Goal: Check status: Check status

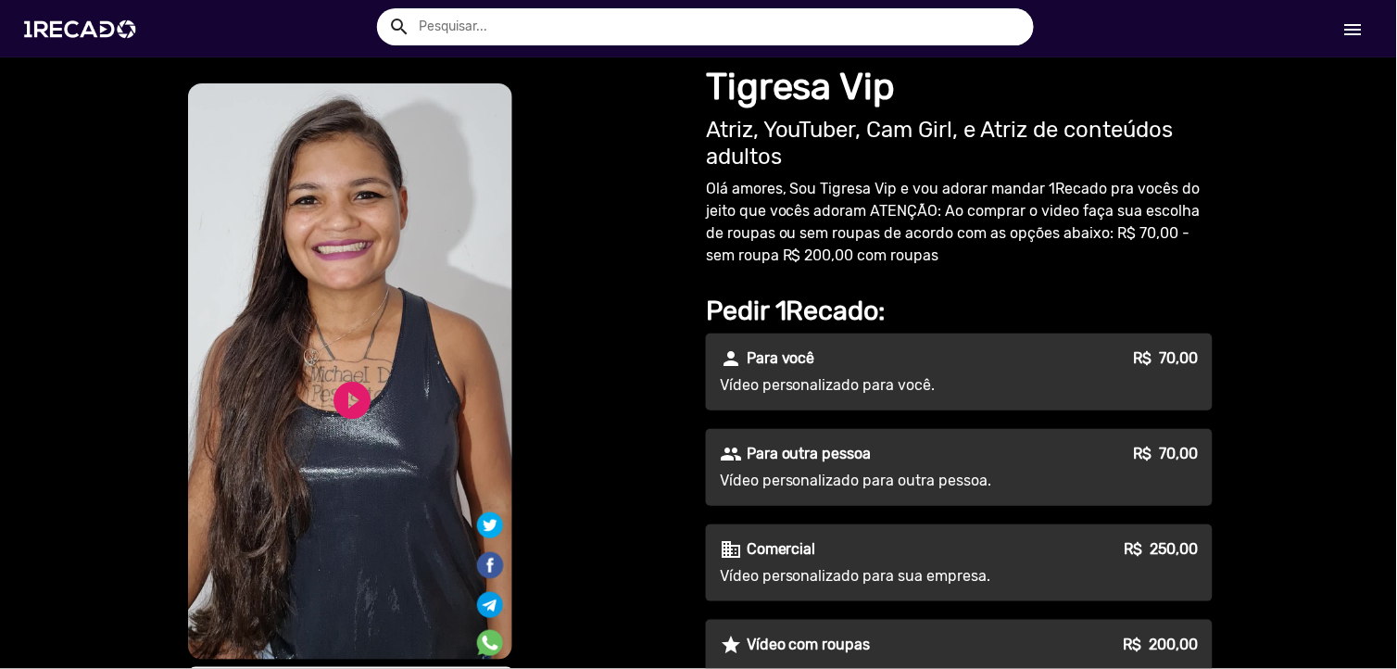
click at [1348, 23] on mat-icon "menu" at bounding box center [1353, 30] width 22 height 22
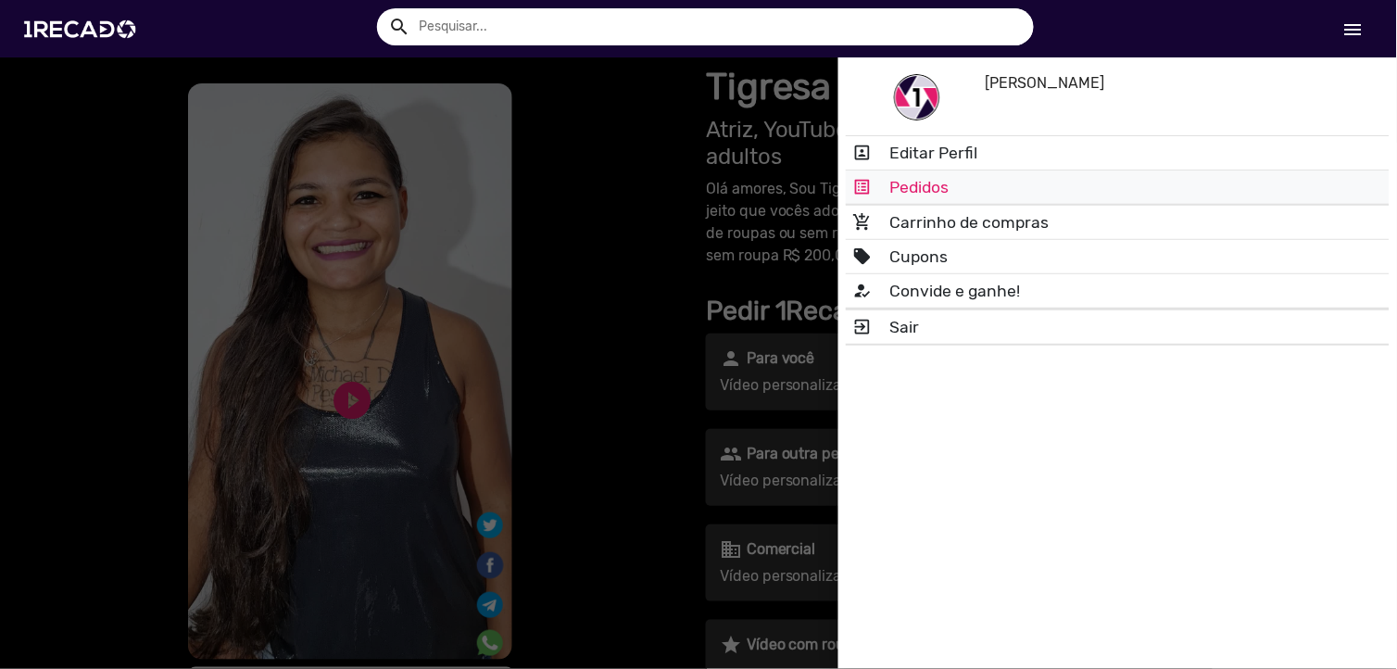
click at [934, 187] on link "list_alt Pedidos" at bounding box center [1118, 186] width 544 height 33
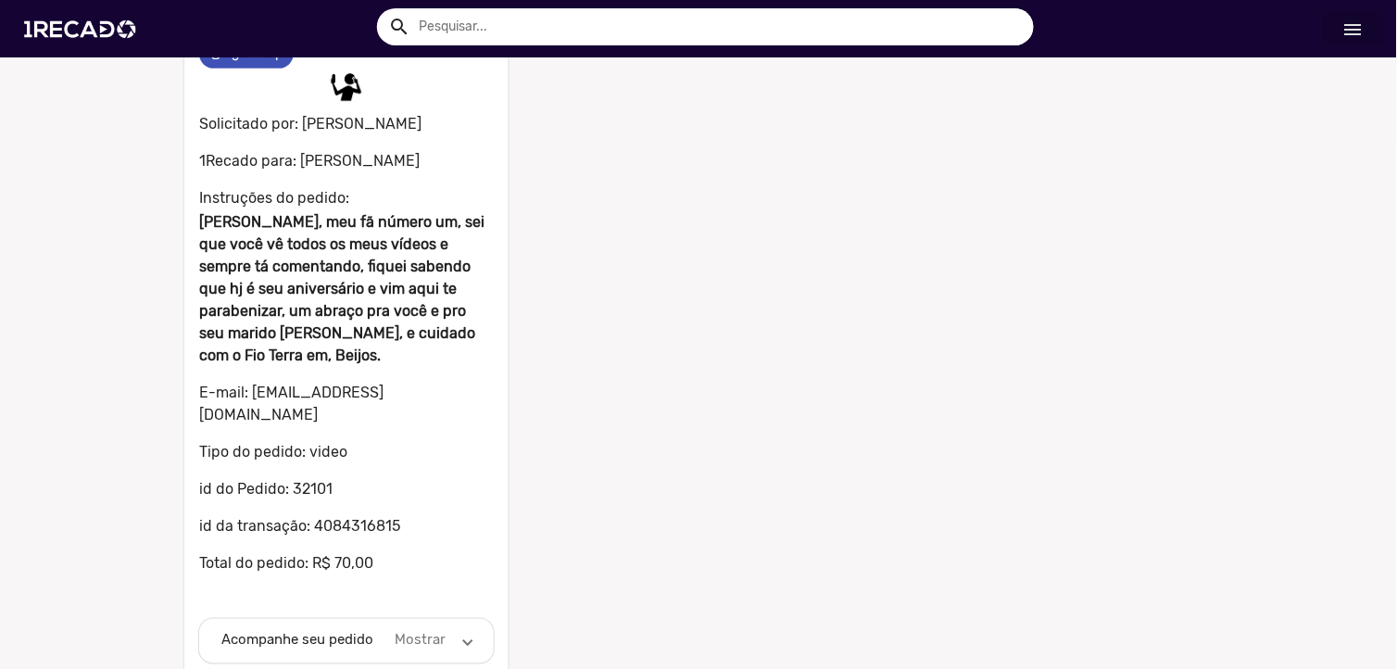
scroll to position [149, 0]
click at [439, 629] on mat-panel-description "Mostrar" at bounding box center [420, 639] width 57 height 21
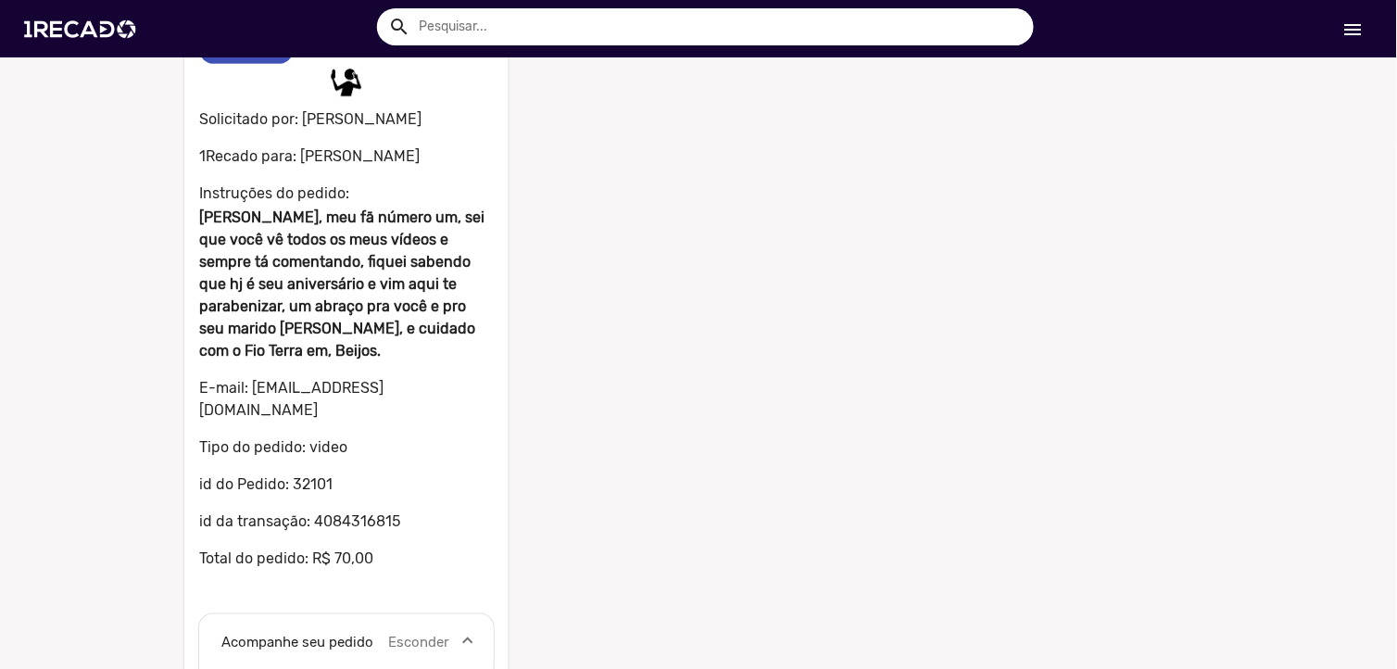
scroll to position [0, 0]
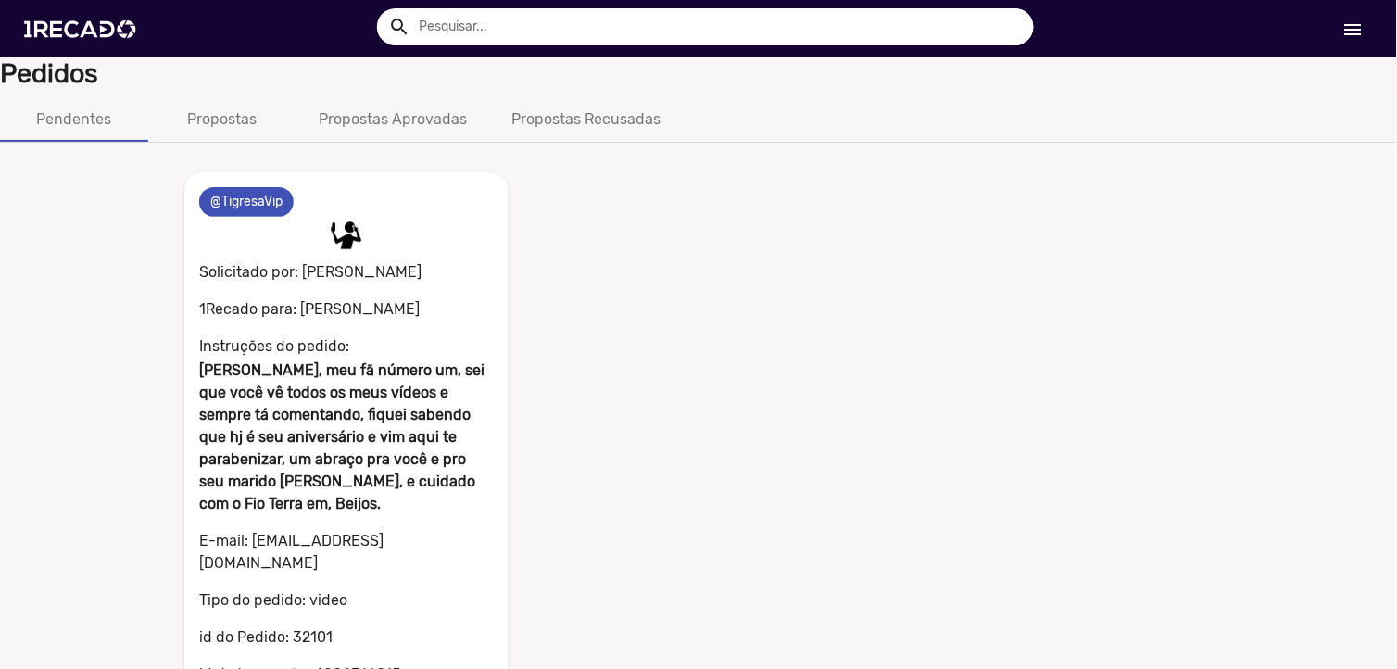
click at [279, 269] on p "Solicitado por: [PERSON_NAME]" at bounding box center [346, 270] width 295 height 26
click at [353, 229] on img at bounding box center [346, 235] width 37 height 37
click at [257, 195] on mat-chip "@TigresaVip" at bounding box center [246, 202] width 94 height 30
click at [1355, 29] on mat-icon "menu" at bounding box center [1353, 30] width 22 height 22
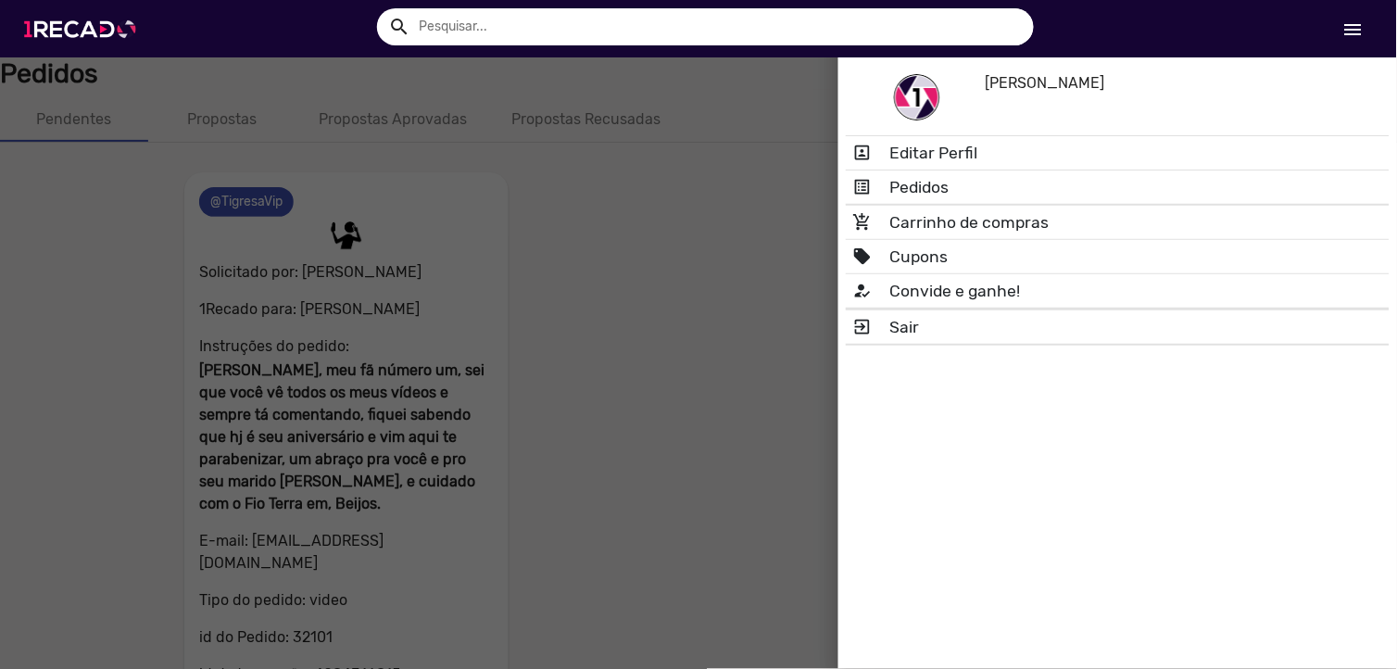
click at [103, 34] on img at bounding box center [84, 29] width 140 height 79
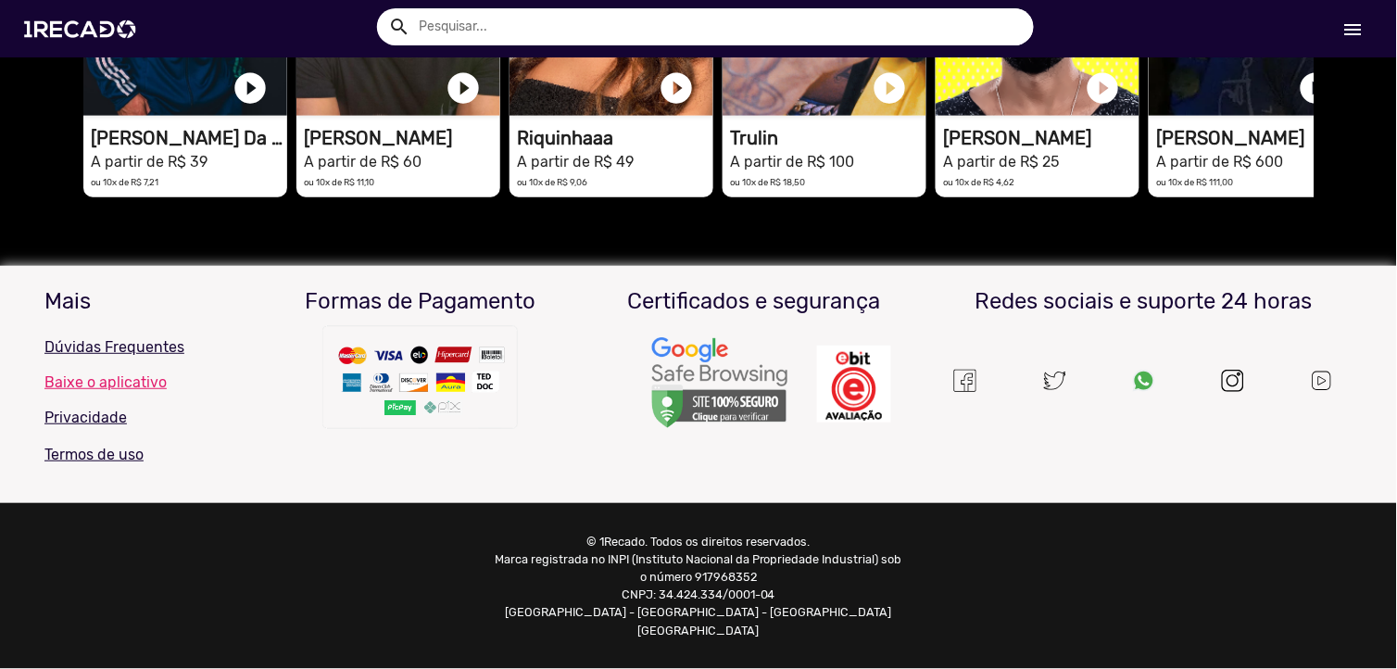
scroll to position [0, 1382]
click at [133, 358] on p "Dúvidas Frequentes" at bounding box center [141, 347] width 194 height 22
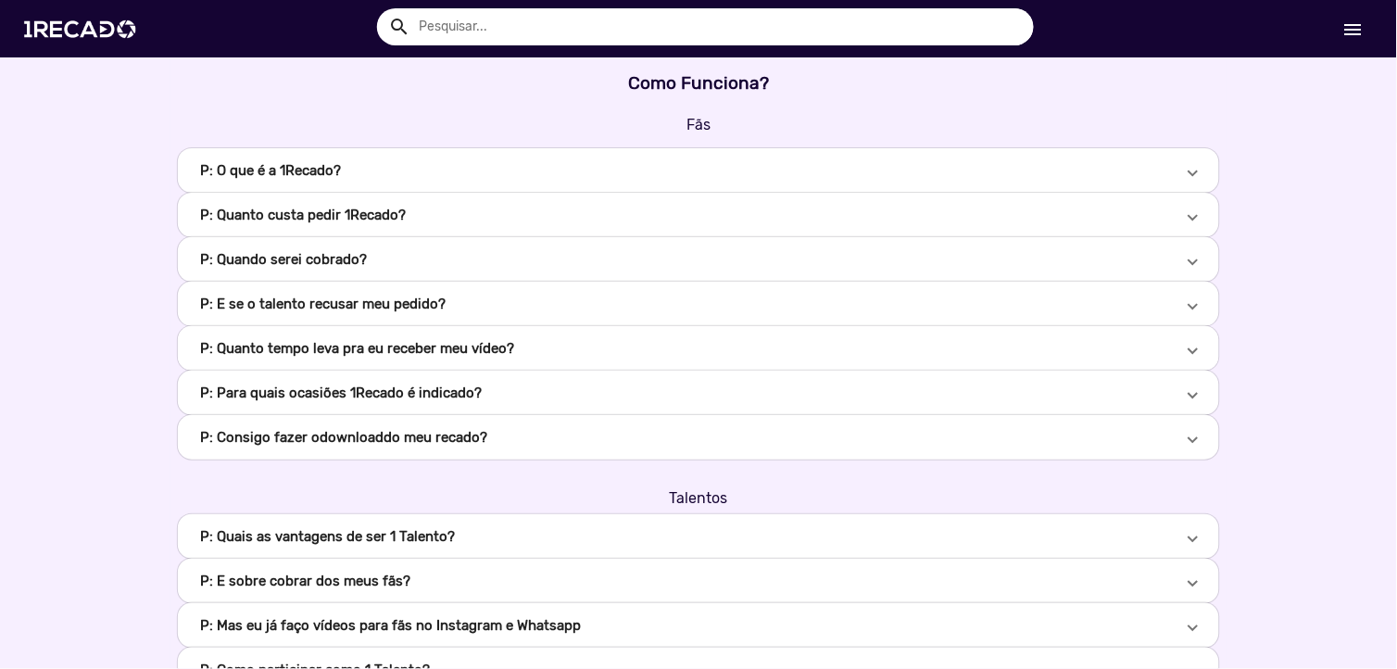
click at [470, 344] on b "P: Quanto tempo leva pra eu receber meu vídeo?" at bounding box center [357, 348] width 314 height 21
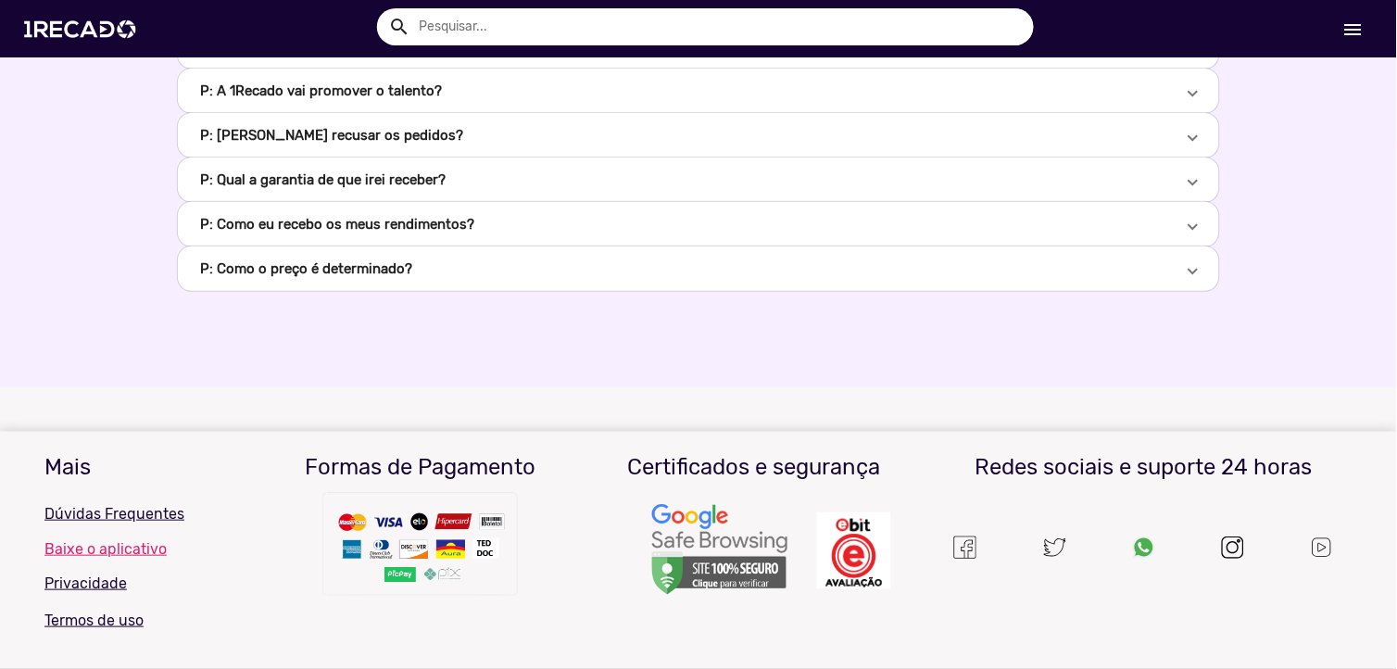
scroll to position [822, 0]
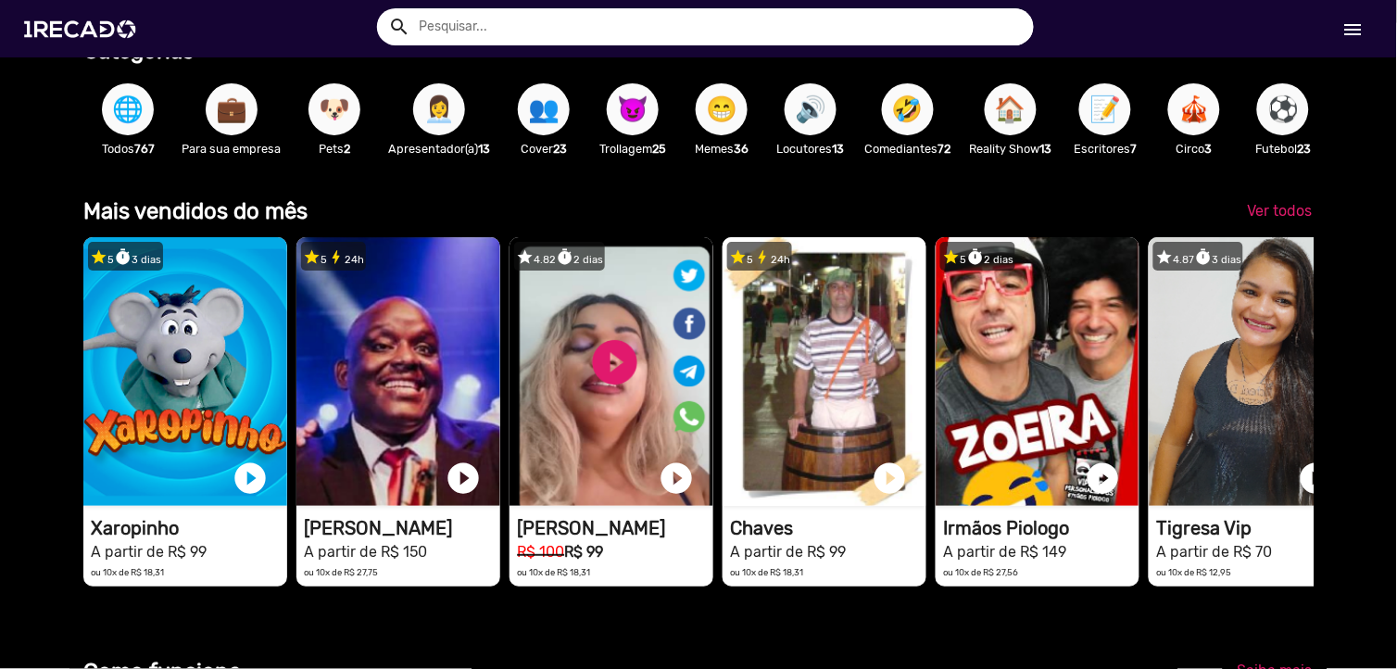
scroll to position [0, 1382]
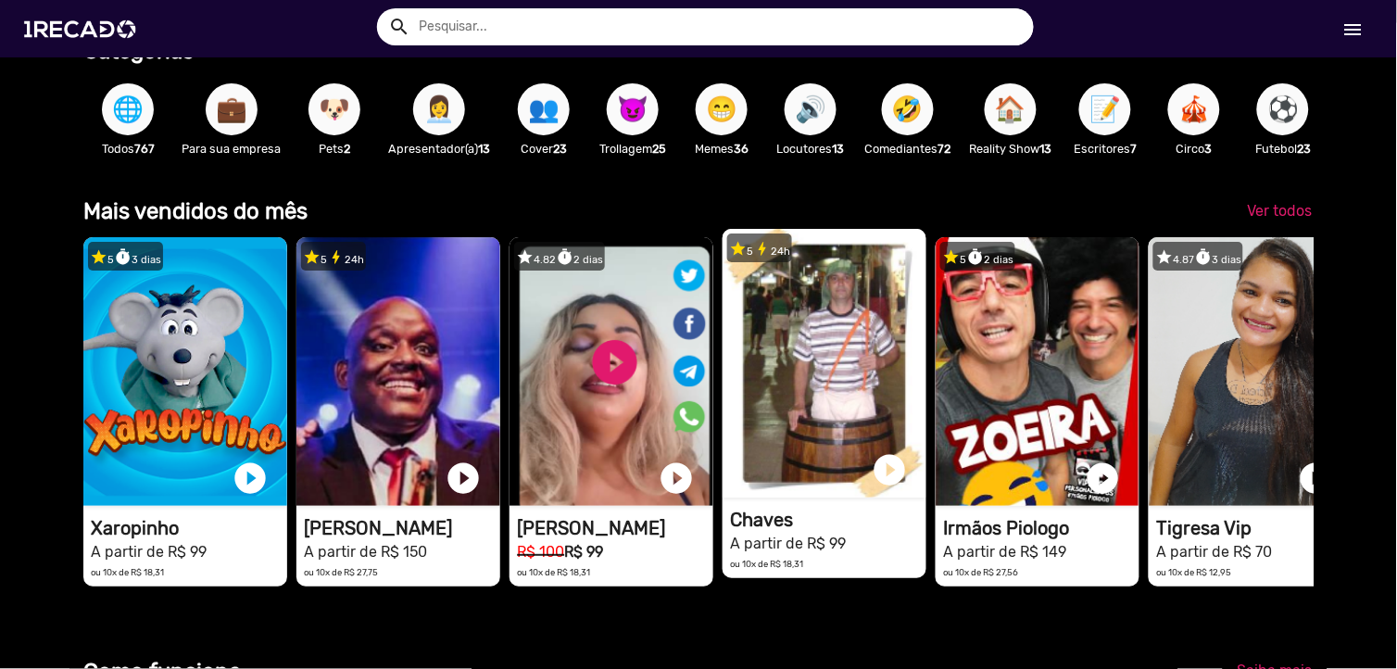
drag, startPoint x: 1230, startPoint y: 474, endPoint x: 746, endPoint y: 300, distance: 514.7
click at [746, 302] on div "star 5 timer 3 dias 1RECADO vídeos dedicados para fãs e empresas play_circle_fi…" at bounding box center [697, 412] width 1229 height 368
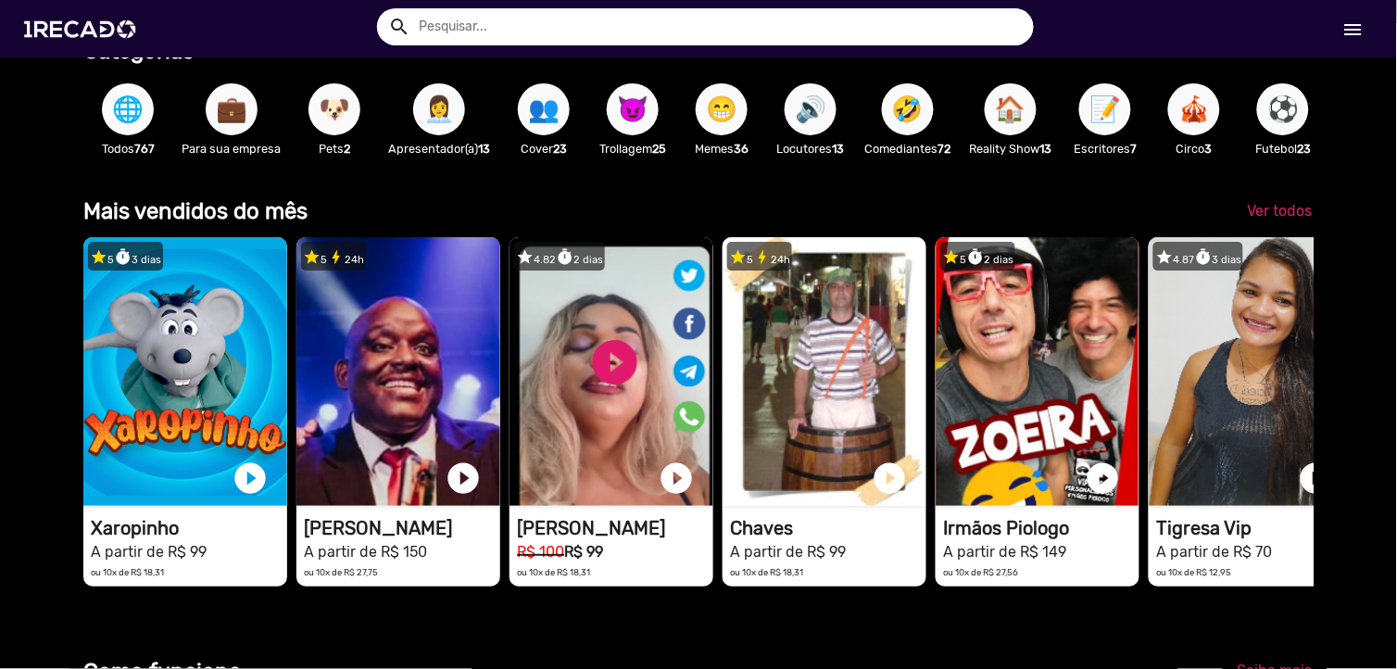
scroll to position [0, 2764]
click at [1341, 22] on link "menu" at bounding box center [1352, 28] width 59 height 33
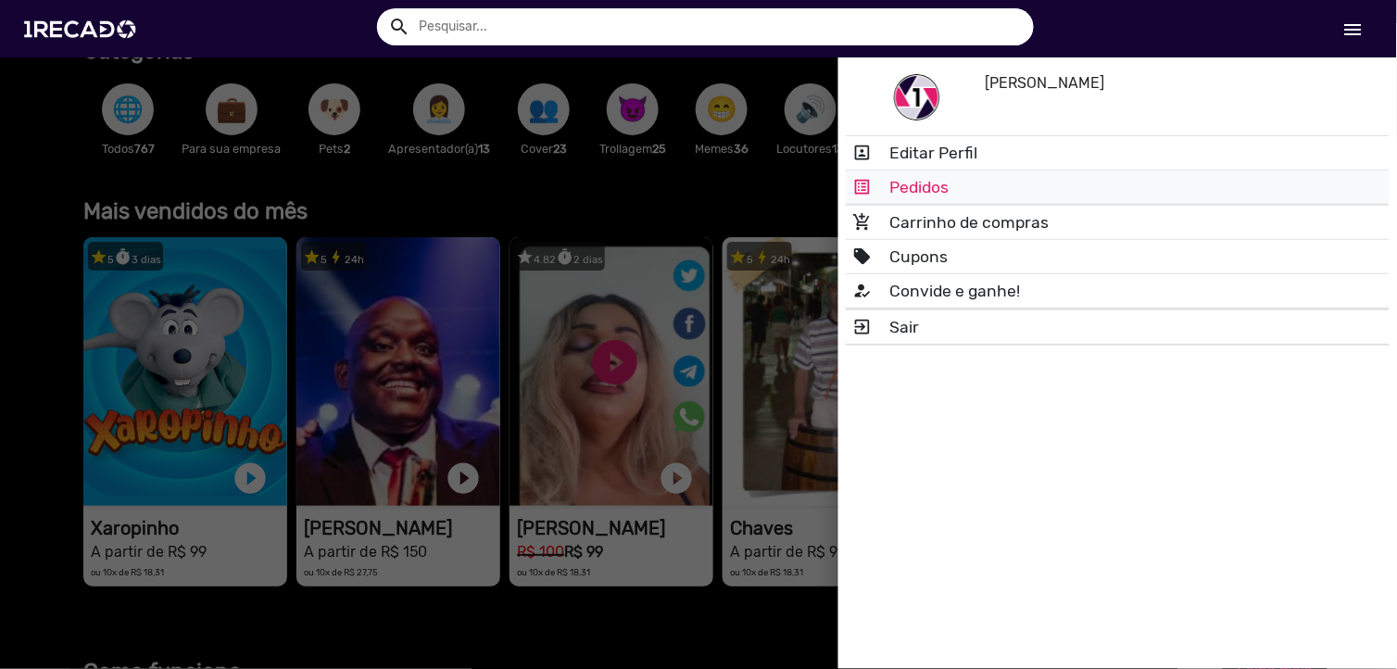
click at [1044, 173] on link "list_alt Pedidos" at bounding box center [1118, 186] width 544 height 33
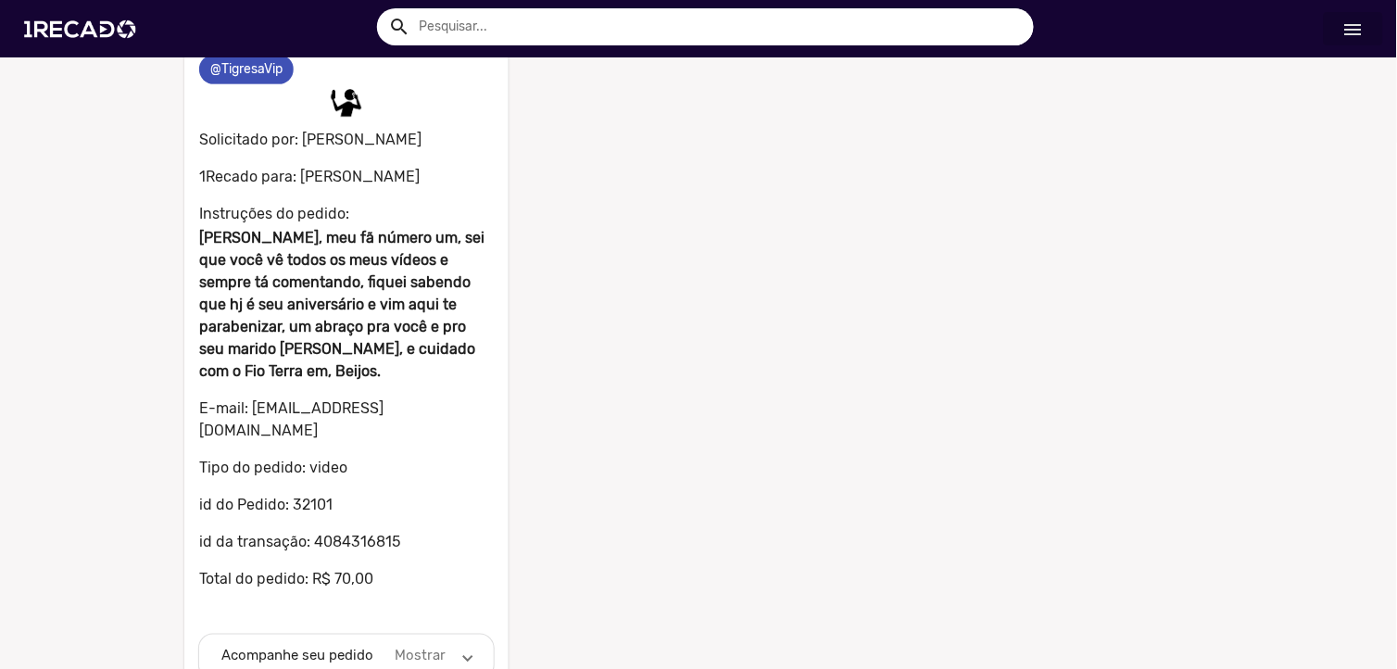
scroll to position [149, 0]
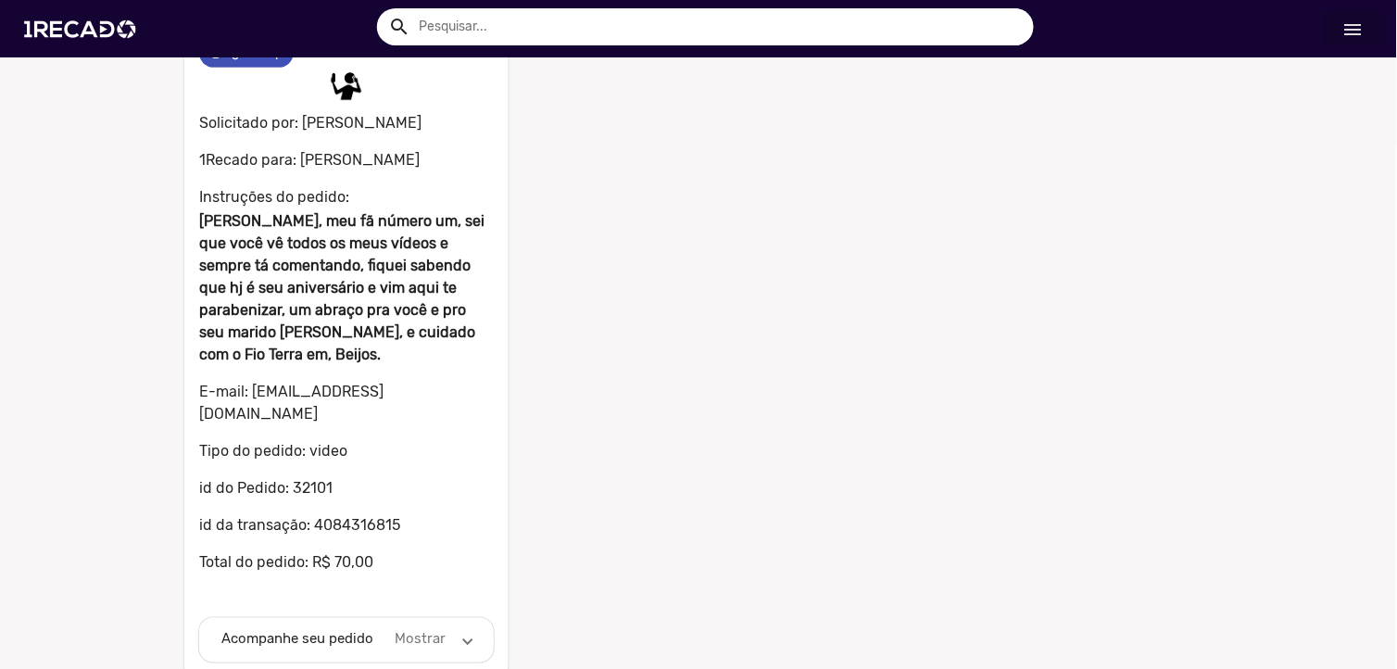
click at [413, 629] on mat-panel-description "Mostrar" at bounding box center [420, 639] width 57 height 21
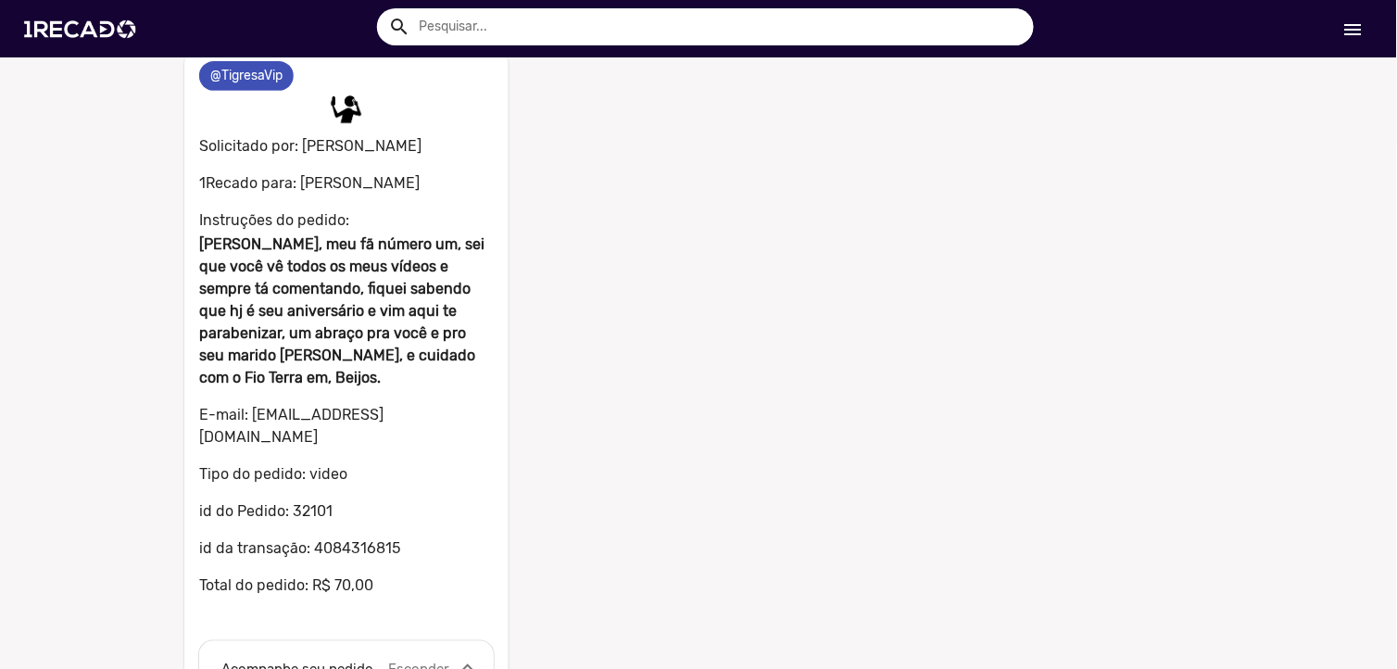
scroll to position [0, 0]
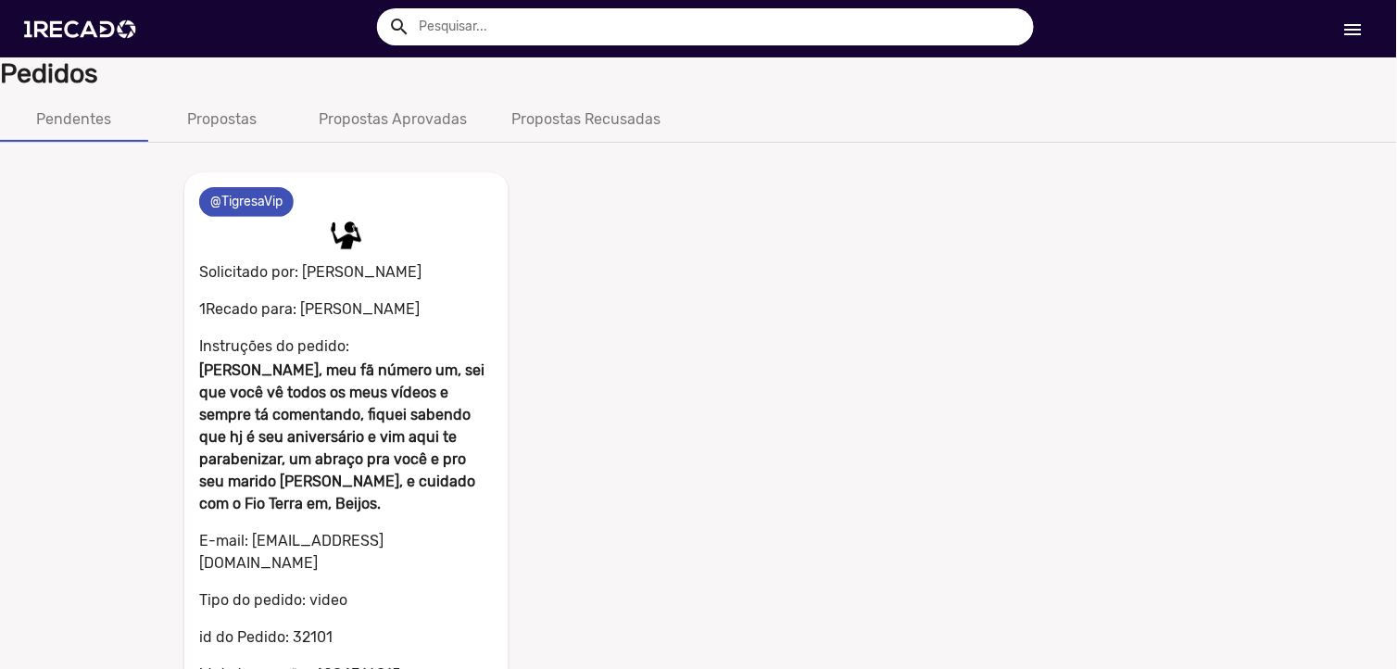
click at [348, 257] on p "Solicitado por: [PERSON_NAME]" at bounding box center [346, 270] width 295 height 26
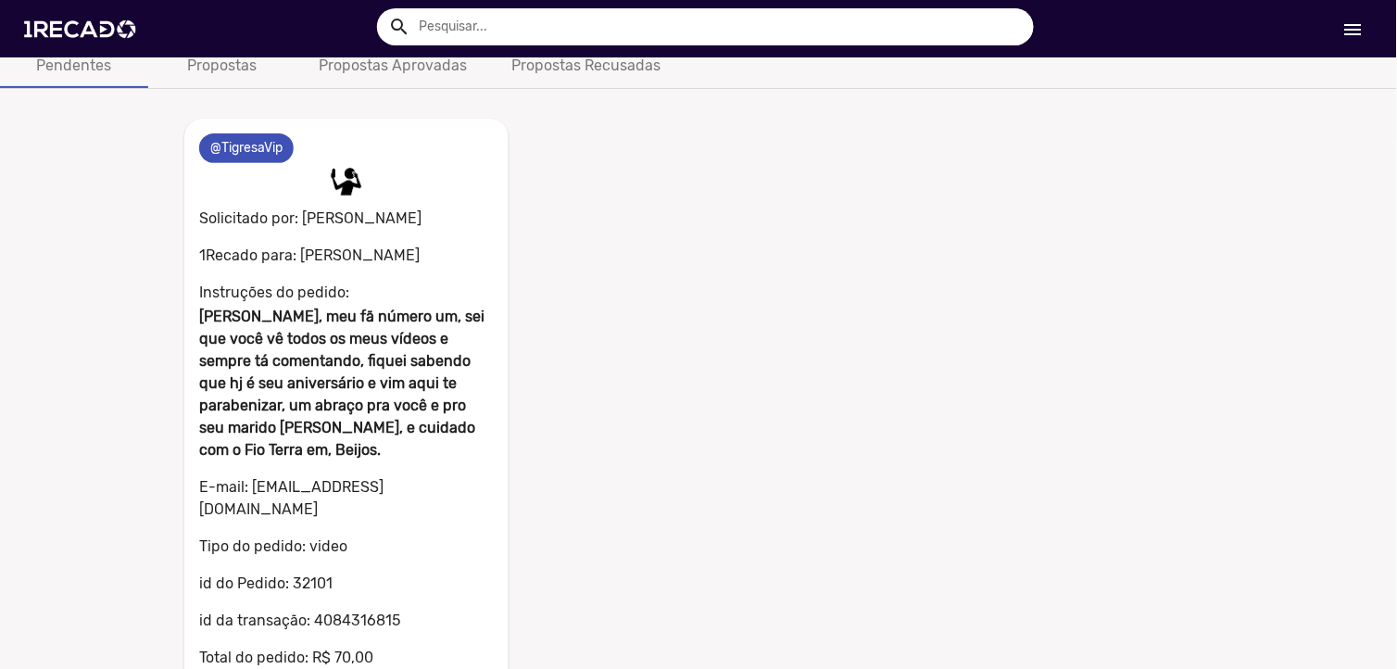
scroll to position [103, 0]
